Goal: Information Seeking & Learning: Learn about a topic

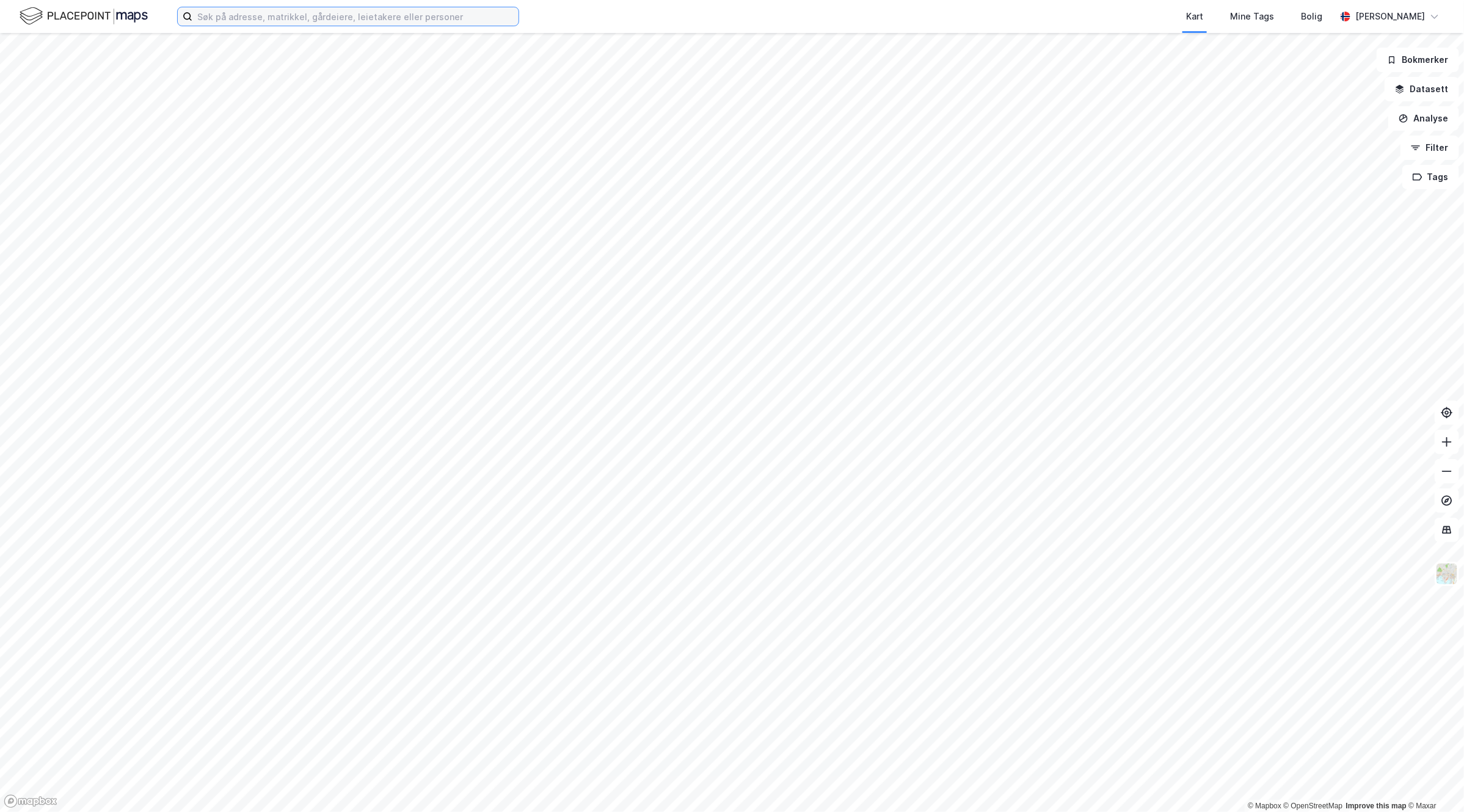
click at [319, 20] on input at bounding box center [356, 16] width 326 height 18
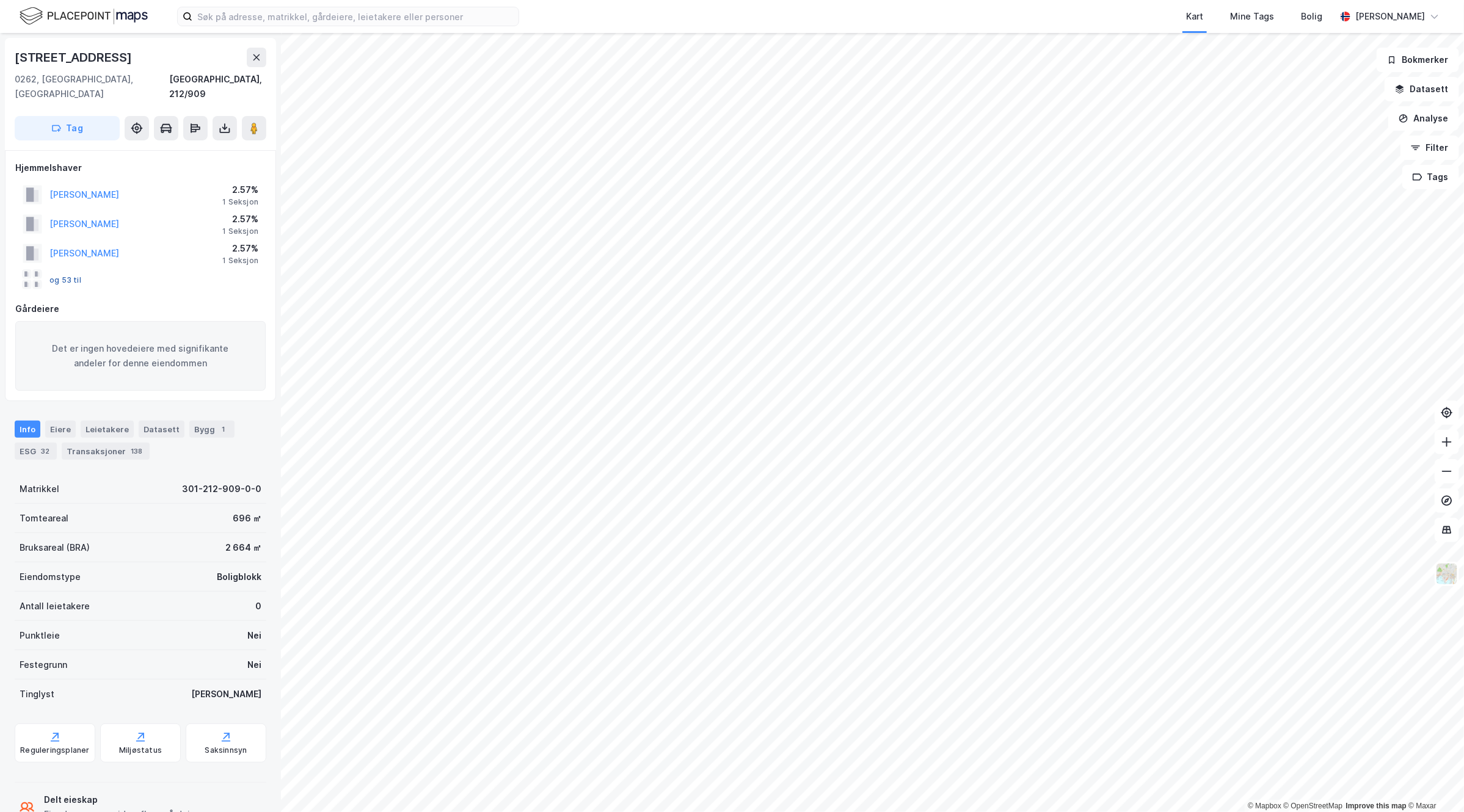
click at [0, 0] on button "og 53 til" at bounding box center [0, 0] width 0 height 0
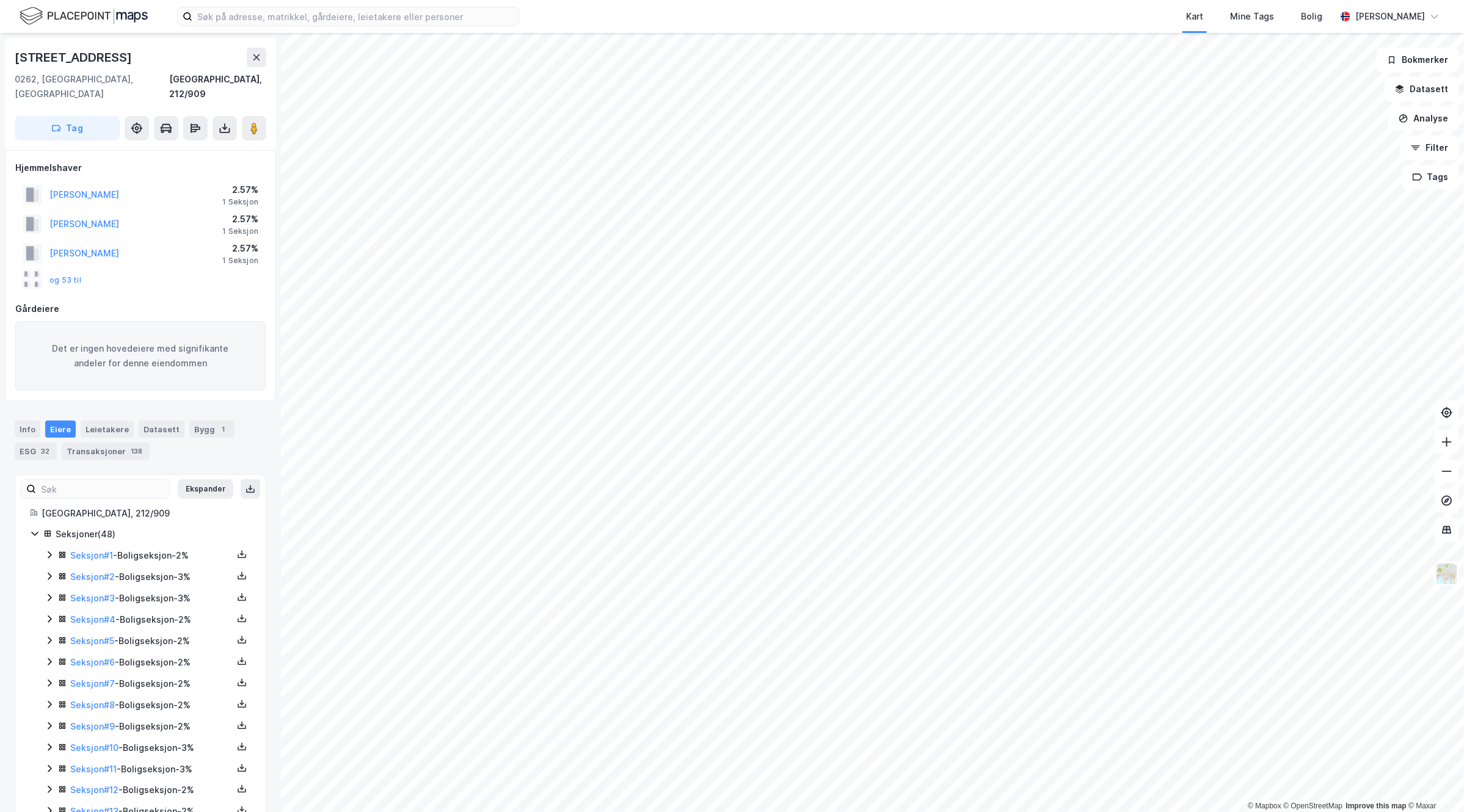
click at [62, 270] on div "og 53 til" at bounding box center [52, 279] width 59 height 20
click at [0, 0] on button "og 53 til" at bounding box center [0, 0] width 0 height 0
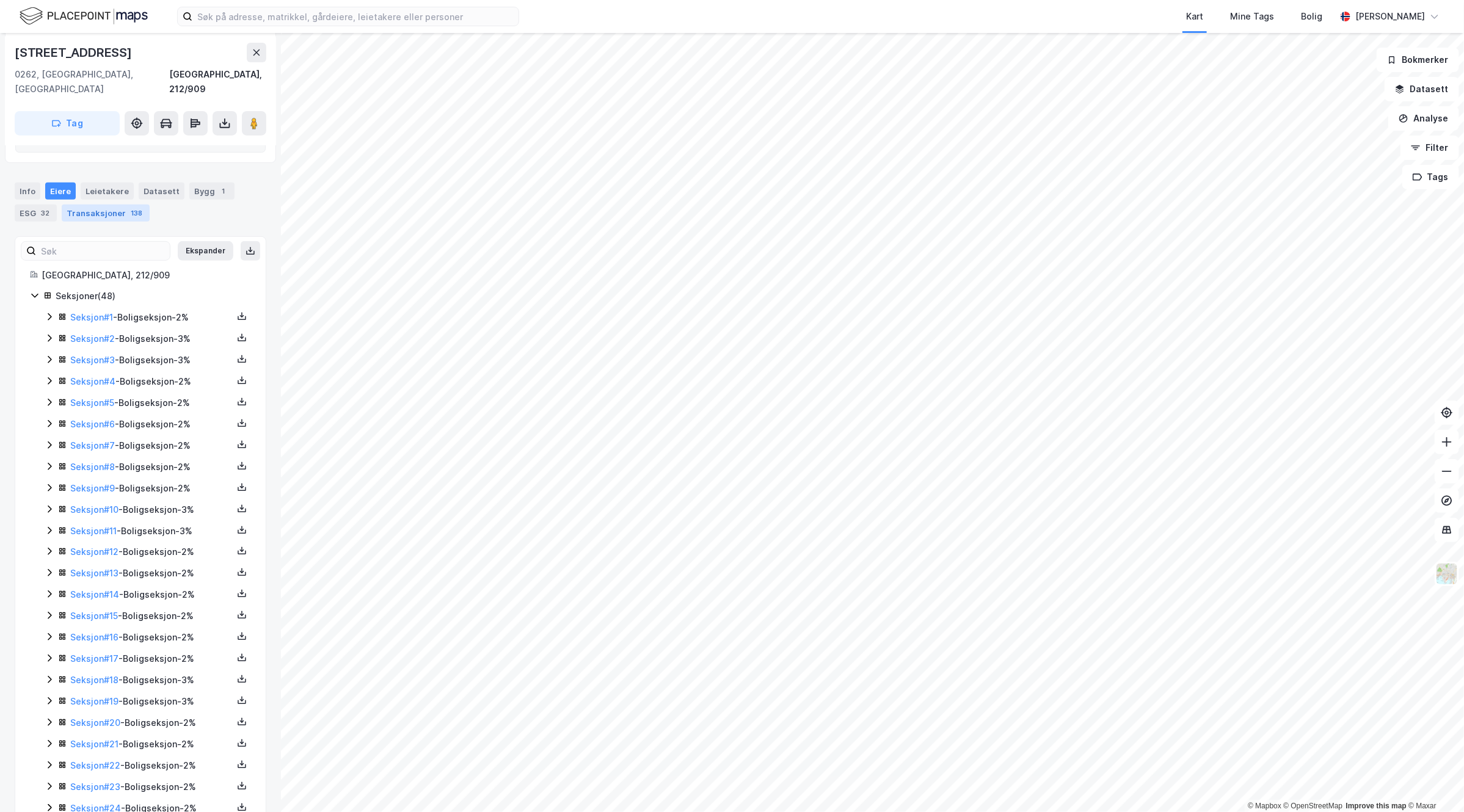
click at [112, 206] on div "Transaksjoner 138" at bounding box center [105, 213] width 88 height 17
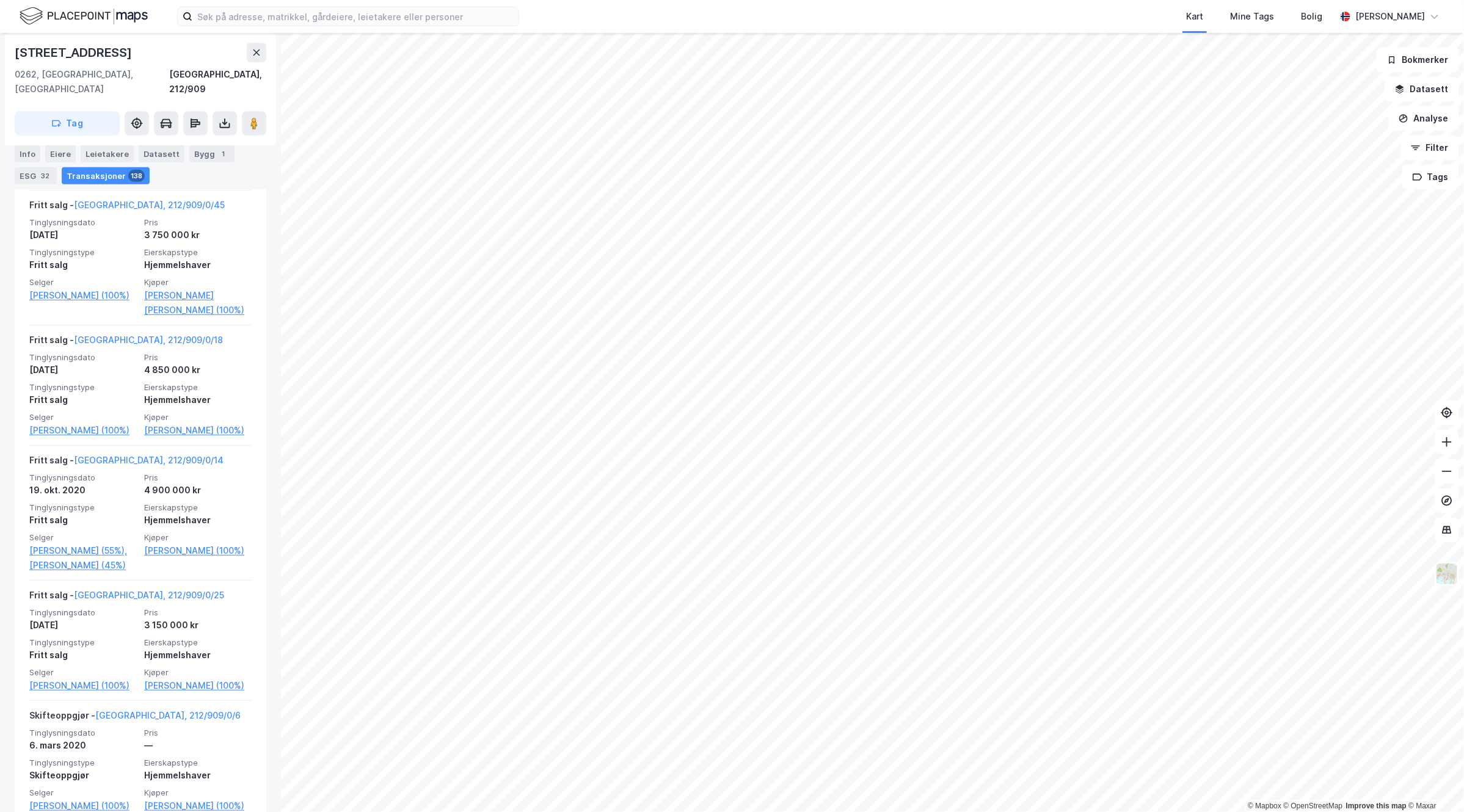
scroll to position [3283, 0]
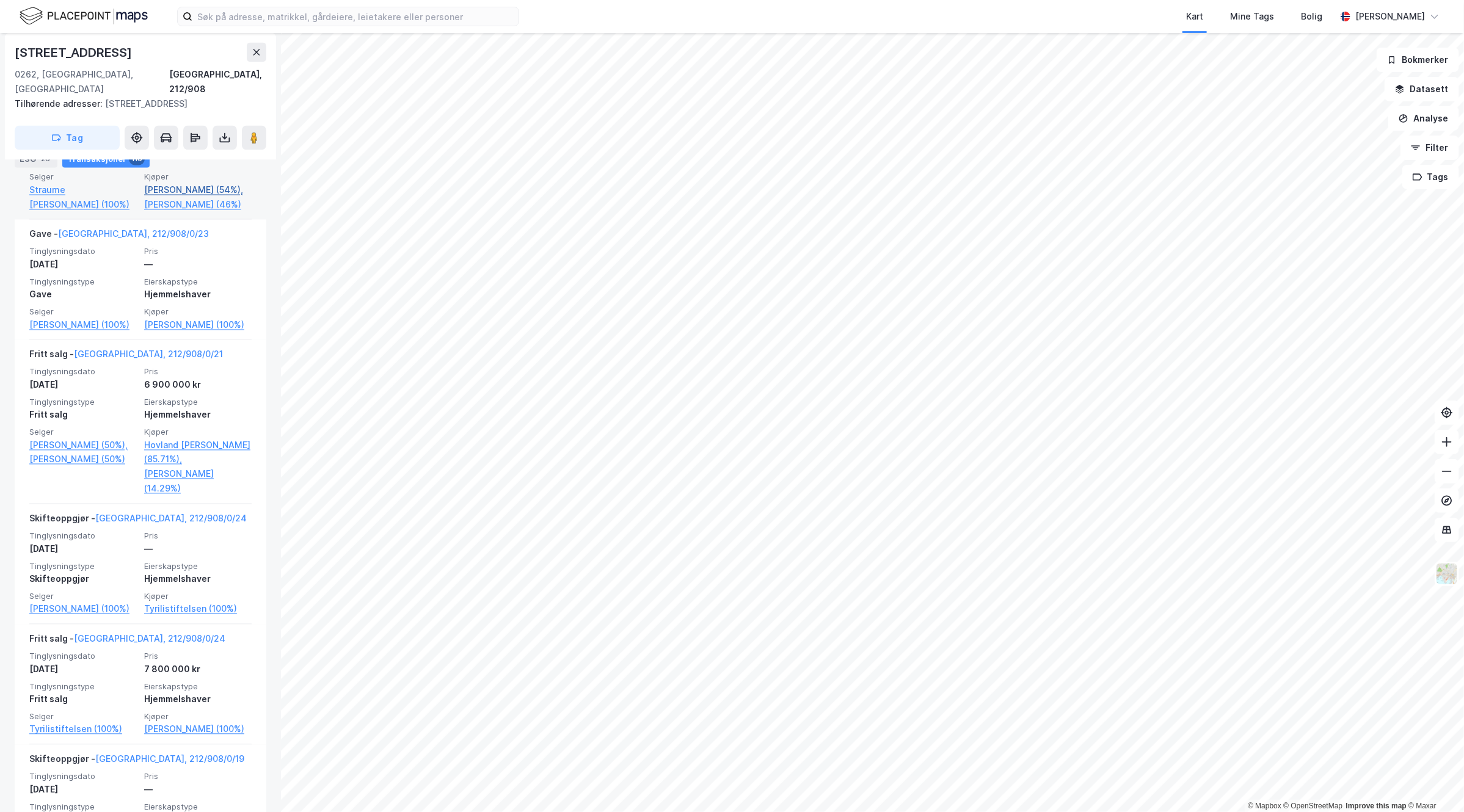
scroll to position [4428, 0]
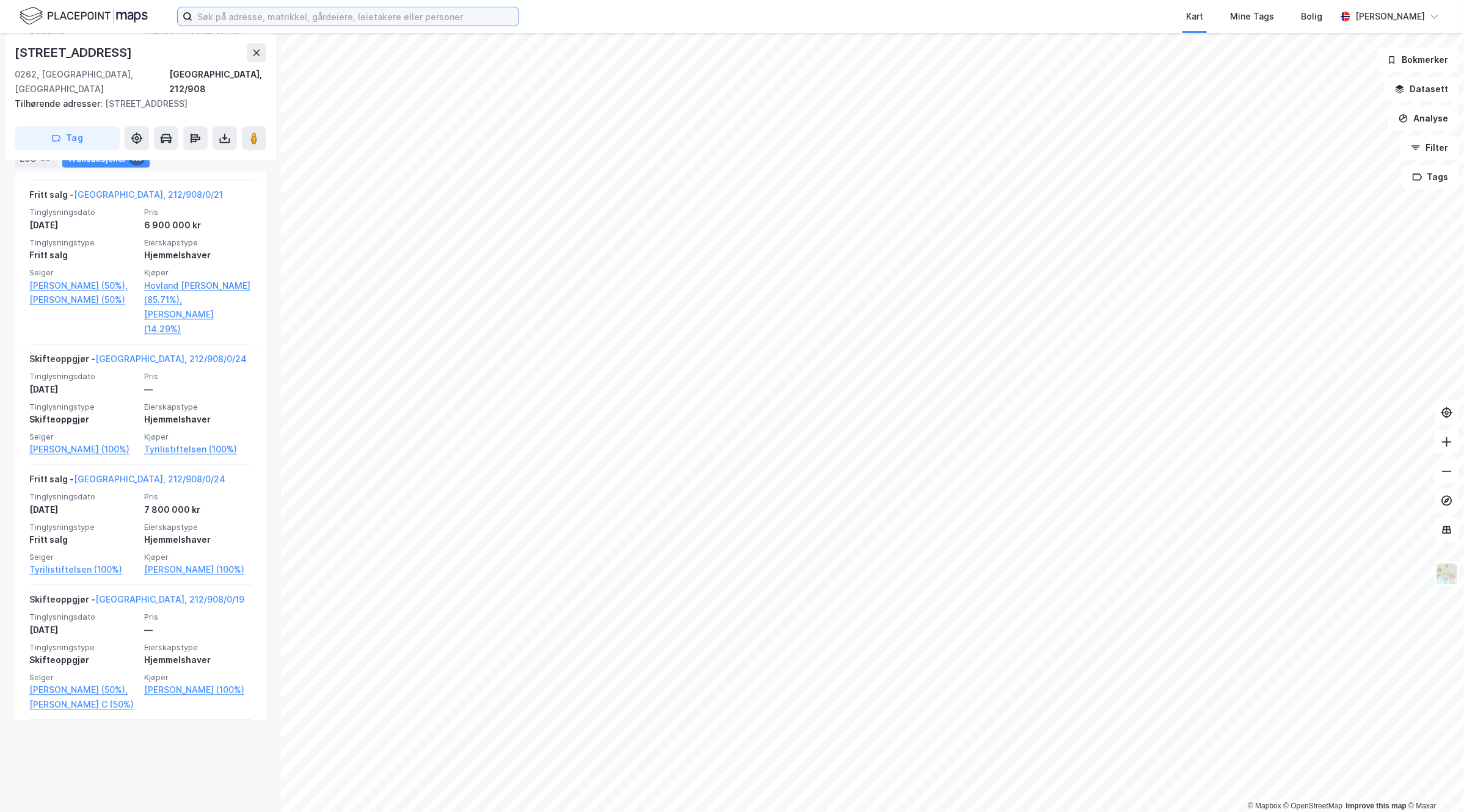
click at [386, 22] on input at bounding box center [356, 16] width 326 height 18
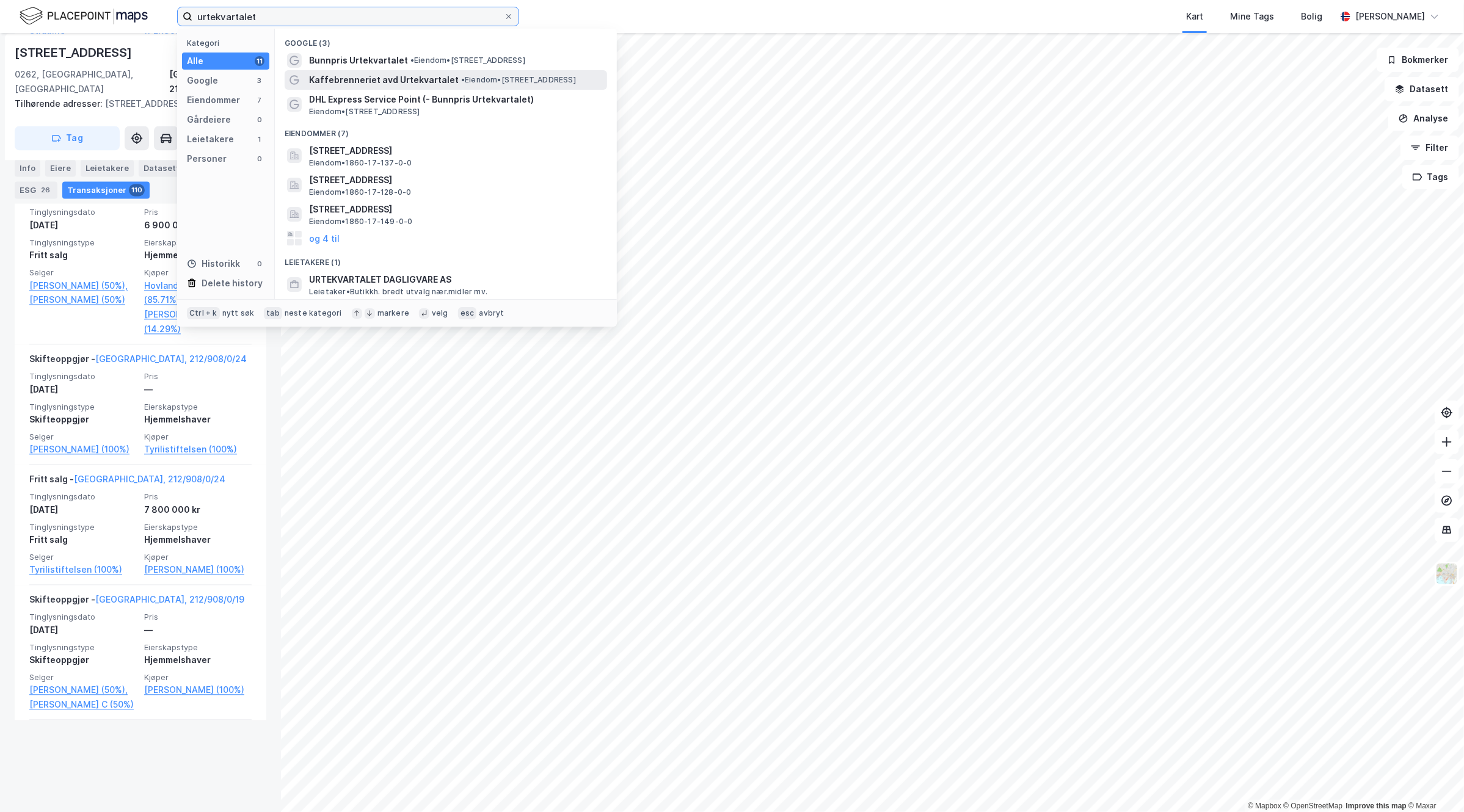
type input "urtekvartalet"
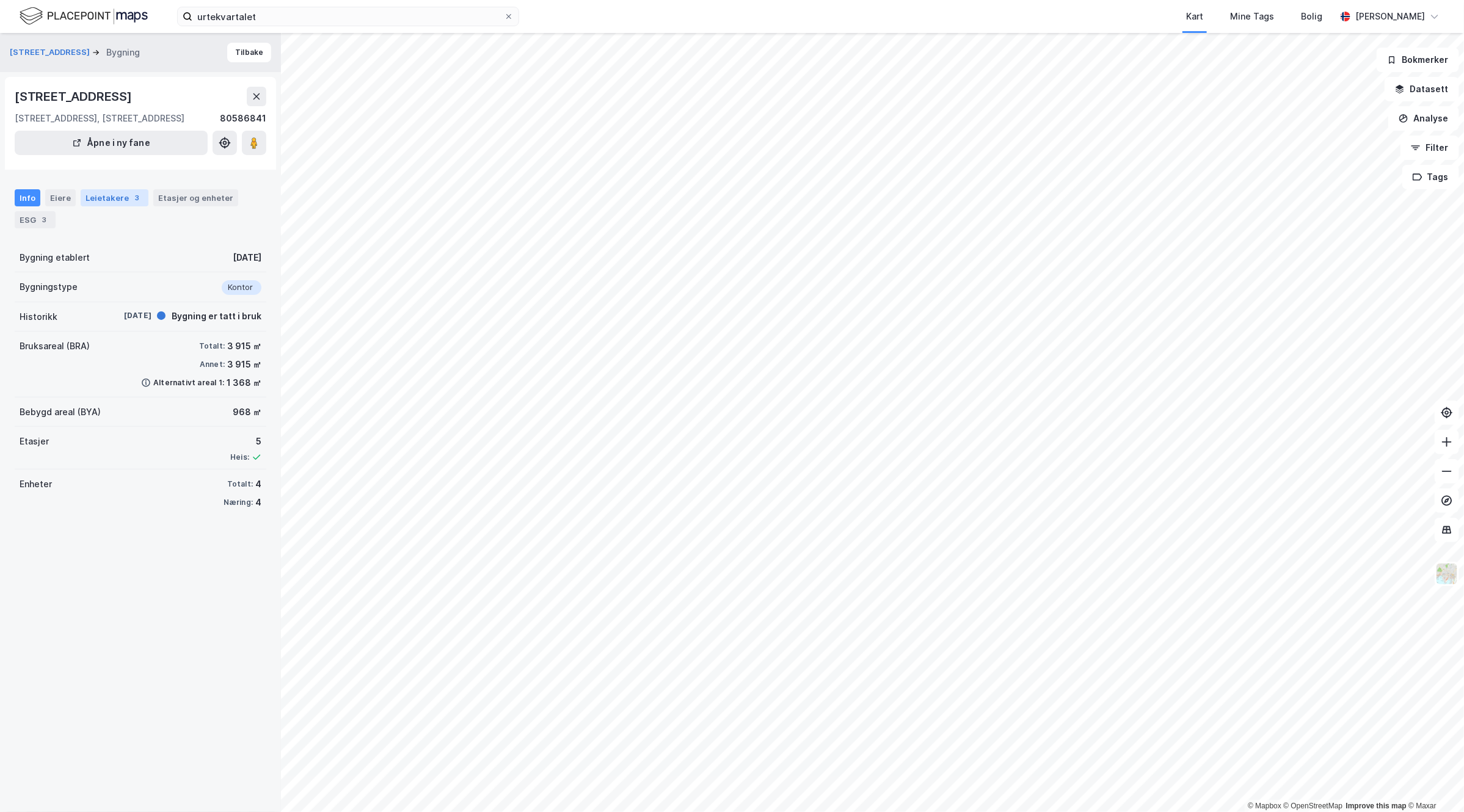
click at [96, 206] on div "Leietakere 3" at bounding box center [114, 198] width 68 height 17
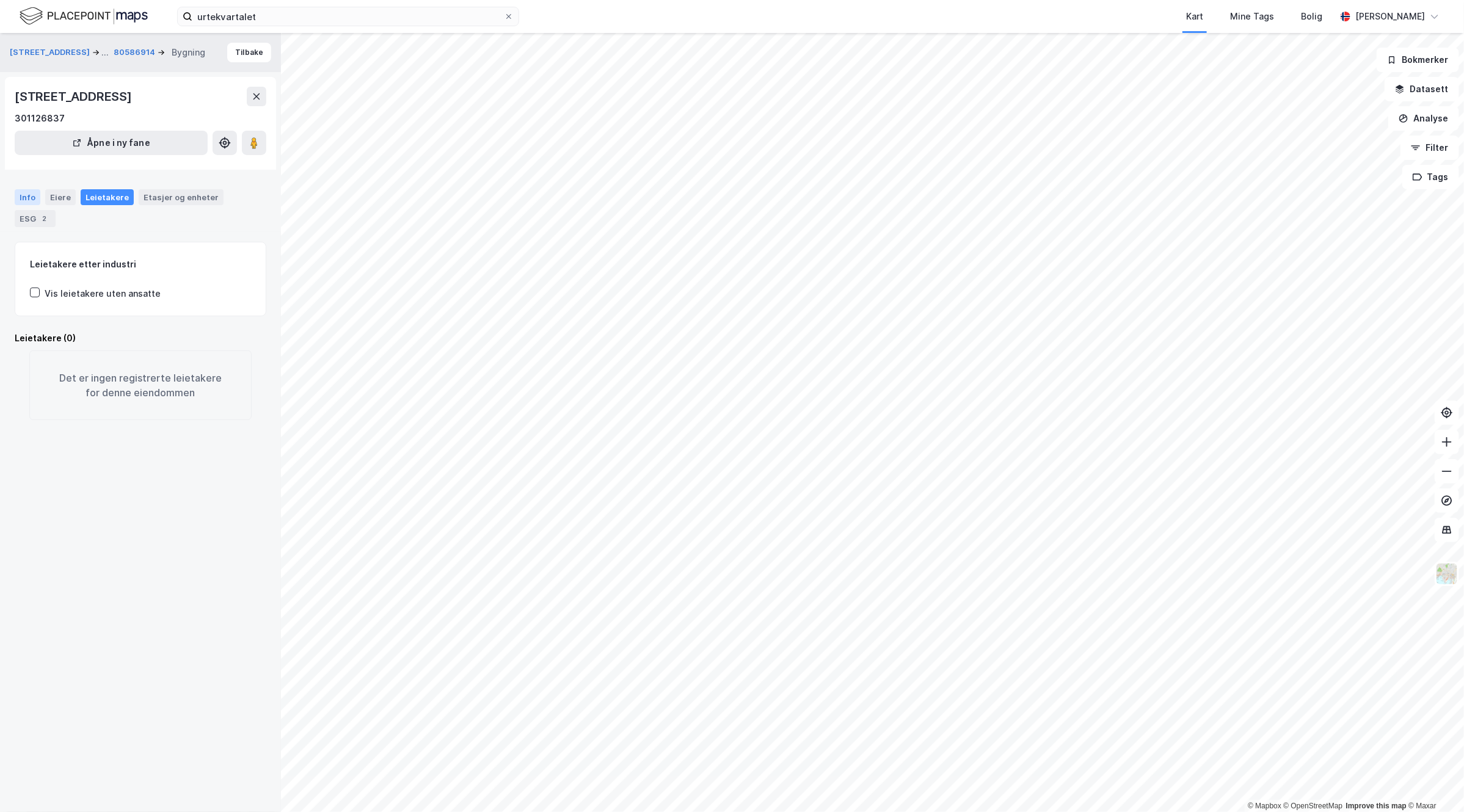
click at [31, 197] on div "Info" at bounding box center [27, 198] width 26 height 16
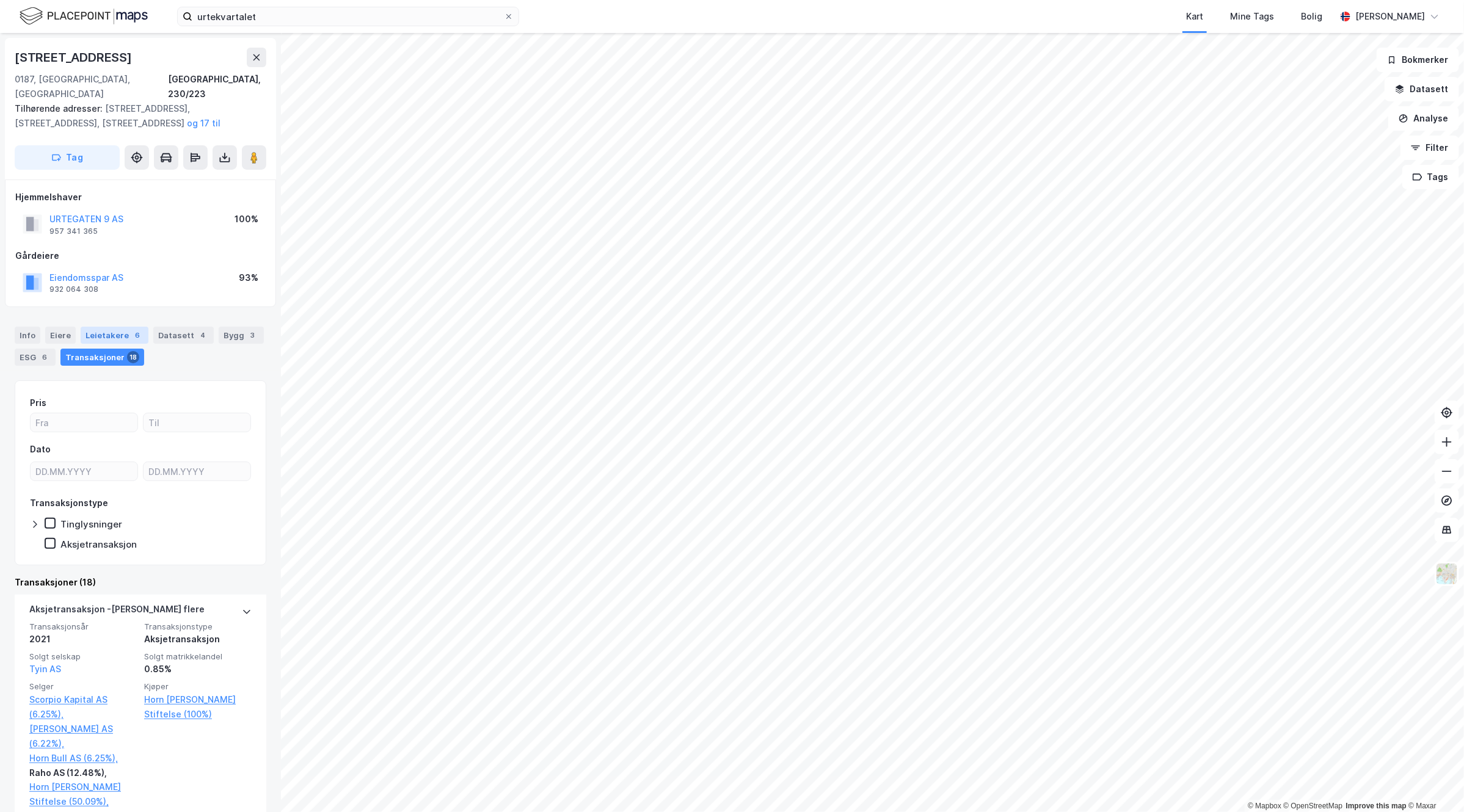
click at [132, 329] on div "6" at bounding box center [138, 335] width 12 height 12
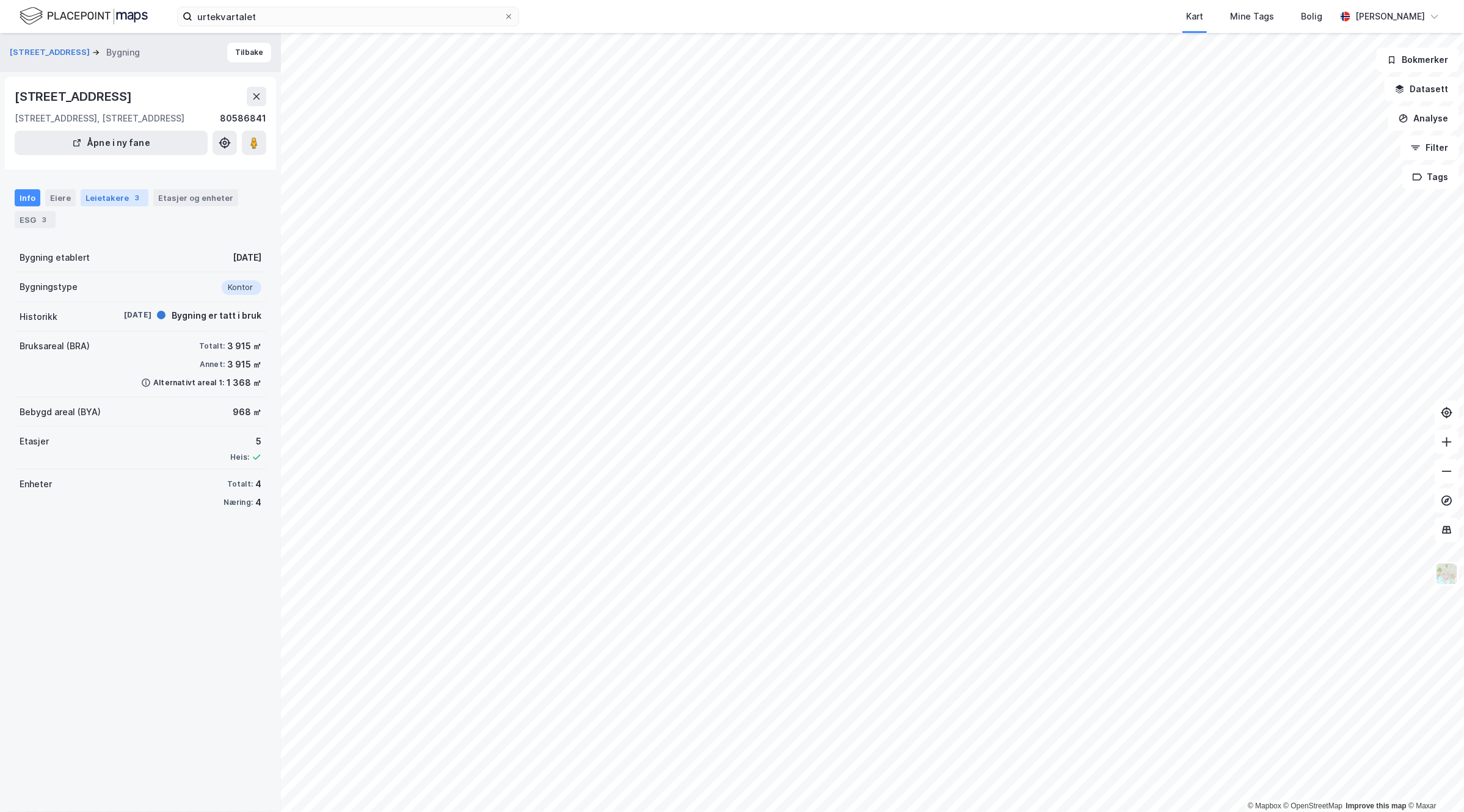
click at [101, 206] on div "Leietakere 3" at bounding box center [114, 198] width 68 height 17
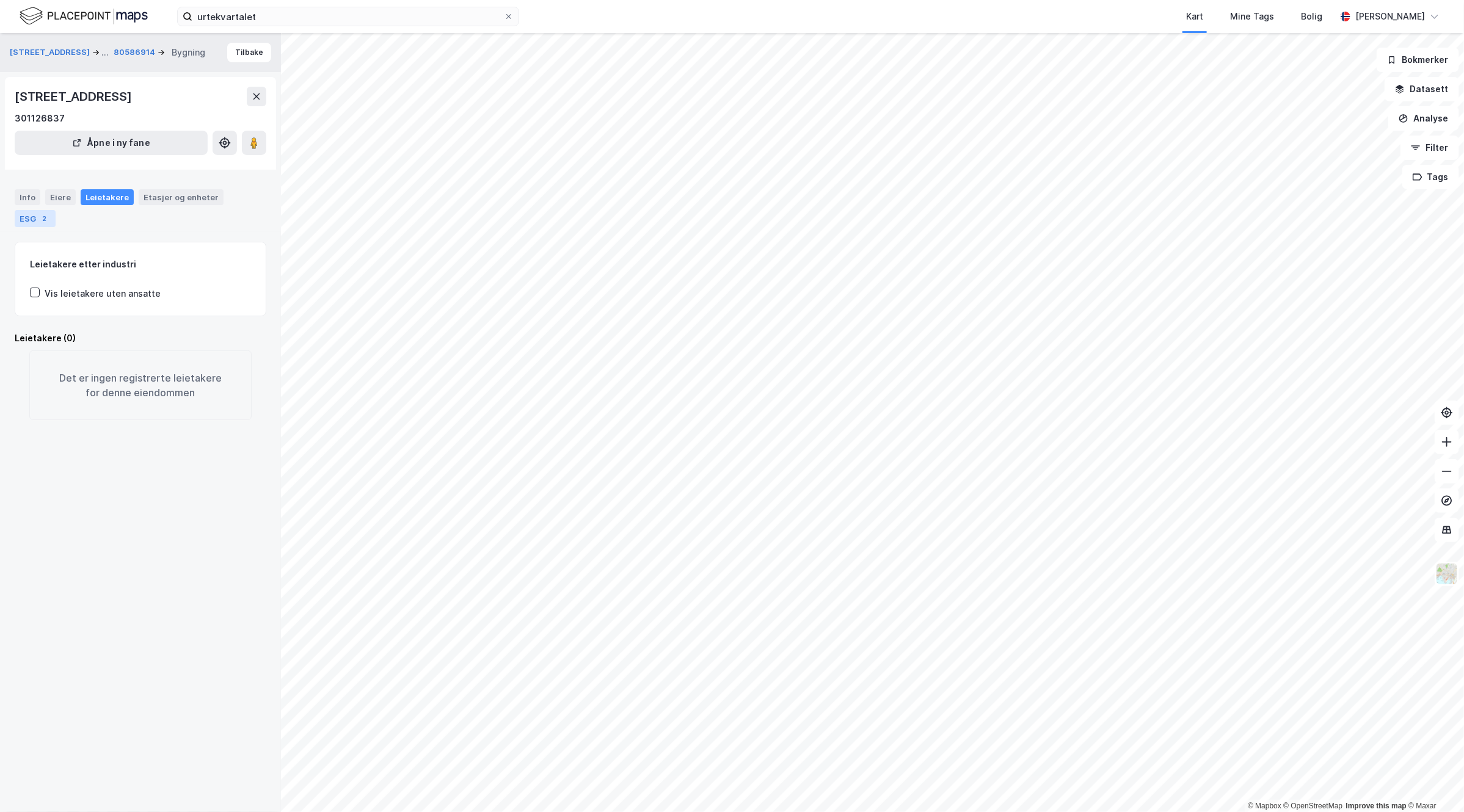
click at [41, 215] on div "2" at bounding box center [45, 219] width 12 height 12
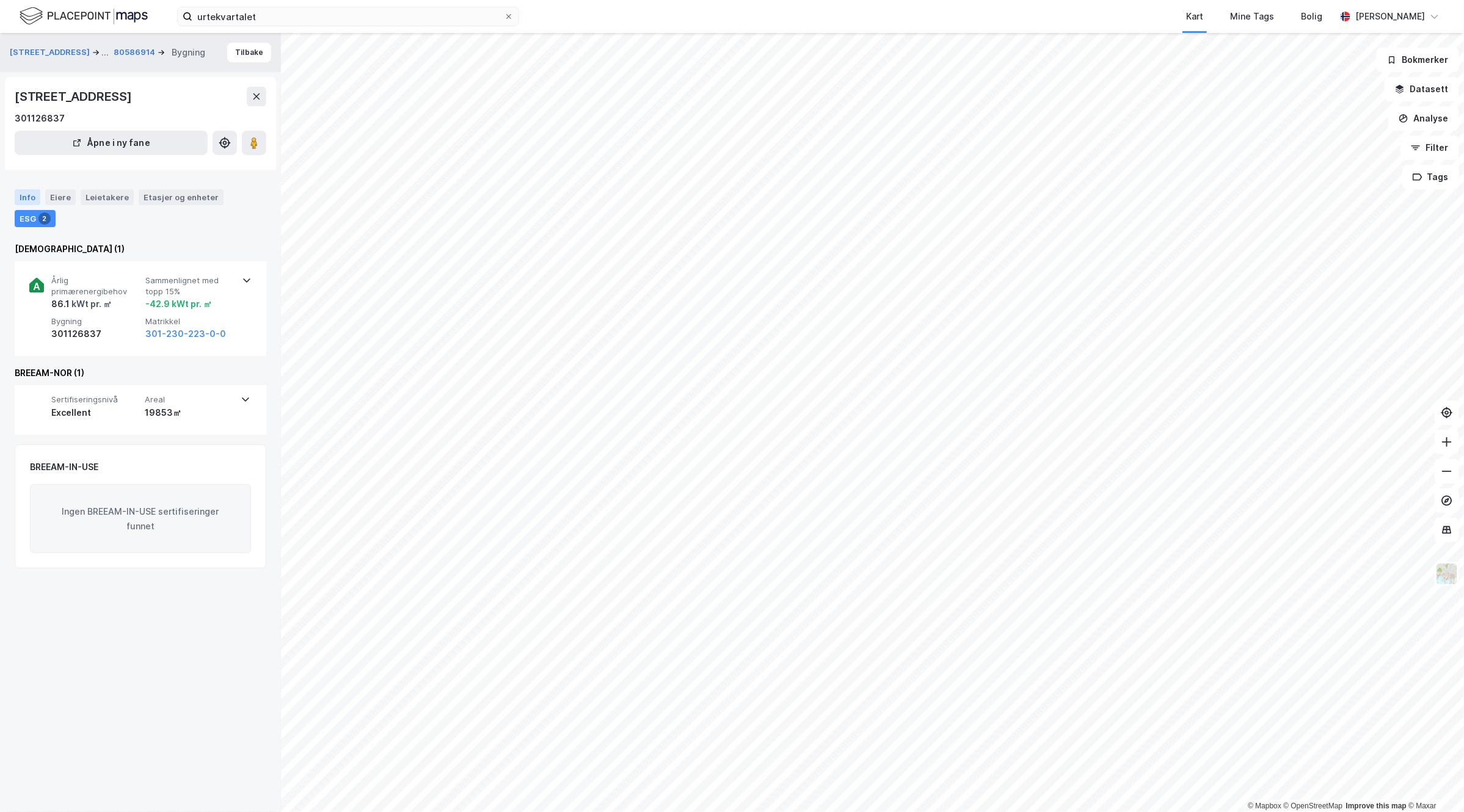
click at [29, 195] on div "Info" at bounding box center [27, 198] width 26 height 16
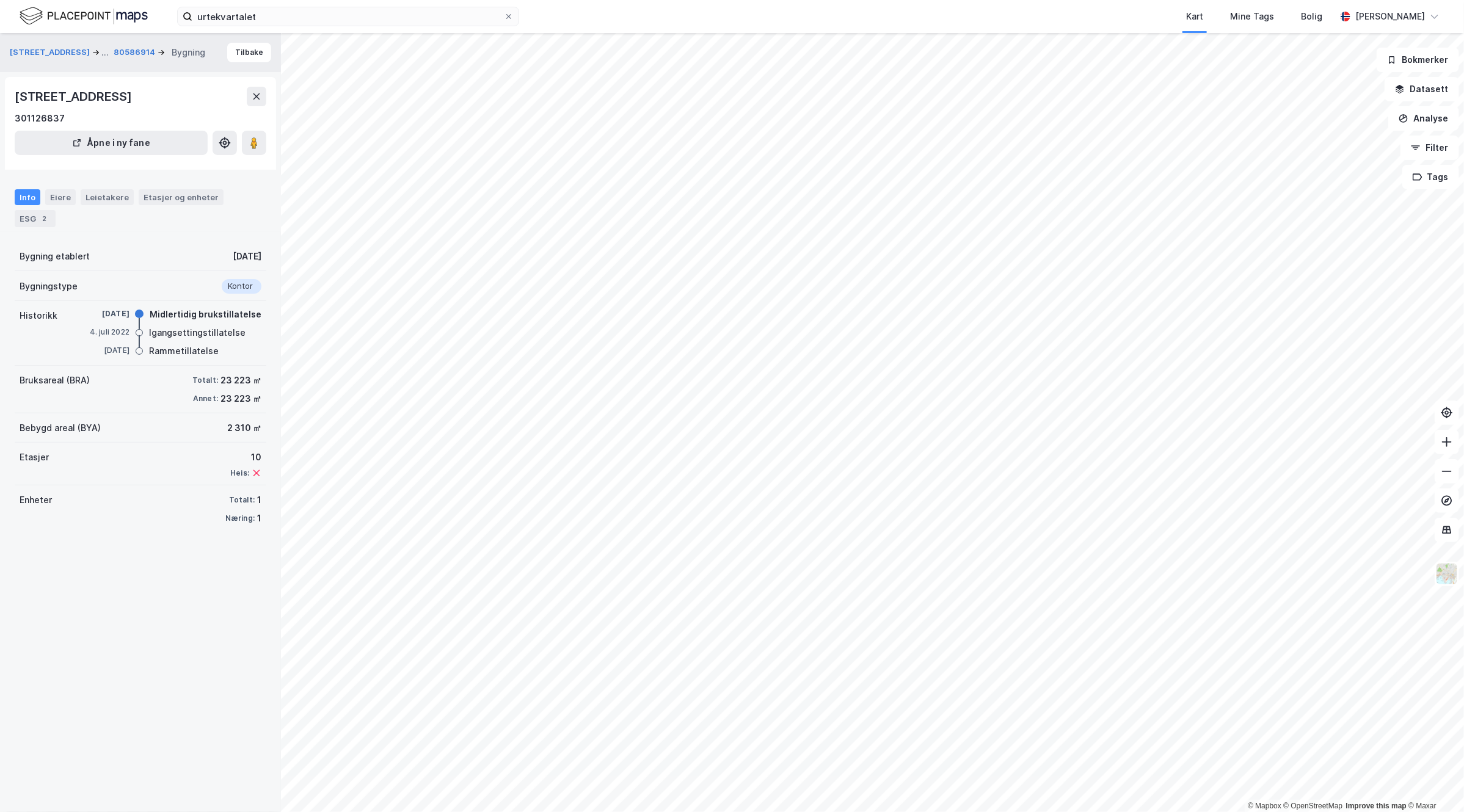
click at [197, 709] on div "[STREET_ADDRESS] ... 80586914 Bygning [GEOGRAPHIC_DATA][STREET_ADDRESS] i ny fa…" at bounding box center [140, 422] width 281 height 779
